Goal: Information Seeking & Learning: Learn about a topic

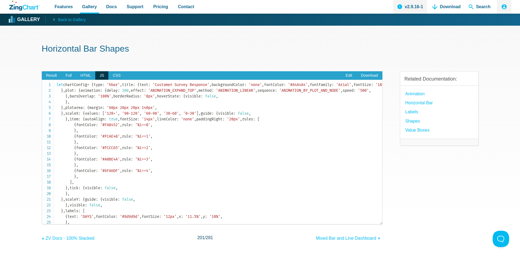
scroll to position [1063, 0]
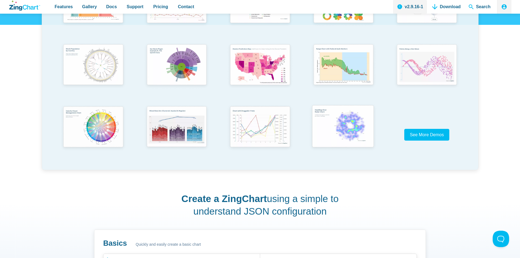
scroll to position [164, 0]
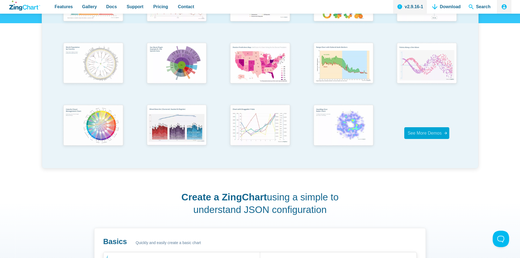
click at [431, 134] on span "See More Demos" at bounding box center [425, 133] width 34 height 5
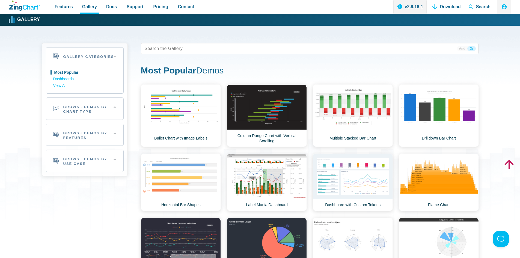
click at [462, 48] on span "And" at bounding box center [462, 48] width 11 height 5
click at [472, 49] on span "Or" at bounding box center [472, 48] width 8 height 5
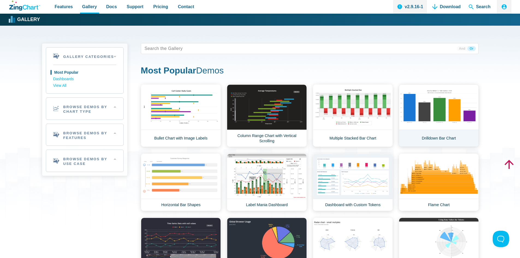
click at [428, 107] on link "Drilldown Bar Chart" at bounding box center [439, 115] width 80 height 63
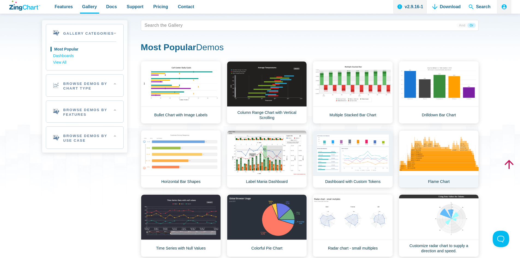
scroll to position [109, 0]
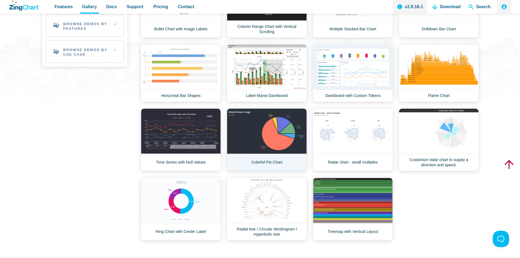
click at [257, 145] on link "Colorful Pie Chart" at bounding box center [267, 139] width 80 height 63
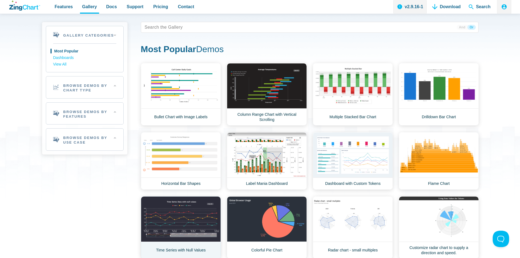
scroll to position [55, 0]
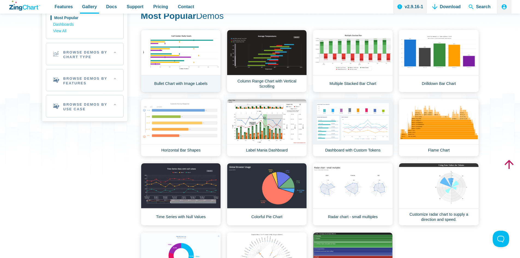
click at [178, 62] on link "Bullet Chart with Image Labels" at bounding box center [181, 61] width 80 height 63
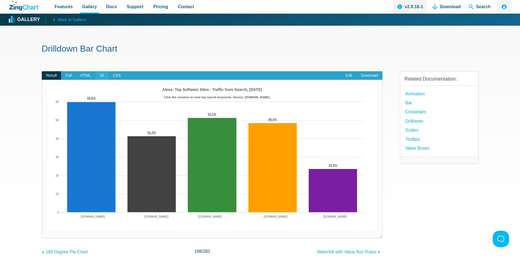
click at [102, 76] on span "JS" at bounding box center [101, 75] width 13 height 9
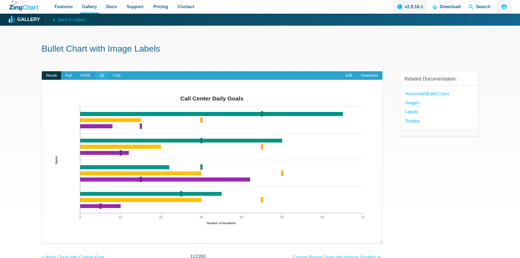
click at [98, 77] on span "JS" at bounding box center [101, 75] width 13 height 9
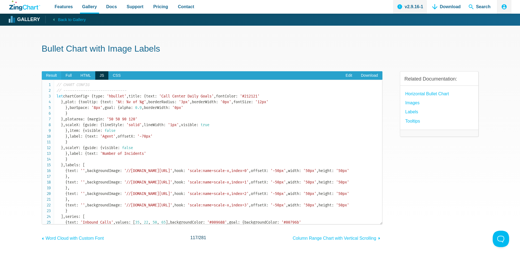
click at [56, 74] on span "Result" at bounding box center [52, 75] width 20 height 9
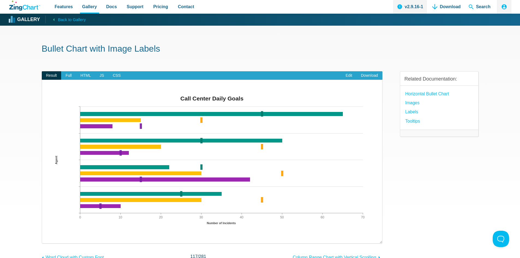
click at [19, 52] on section "Bullet Chart with Image Labels Result Full HTML JS CSS Edit Download ​ Powered …" at bounding box center [260, 166] width 520 height 281
